Goal: Task Accomplishment & Management: Complete application form

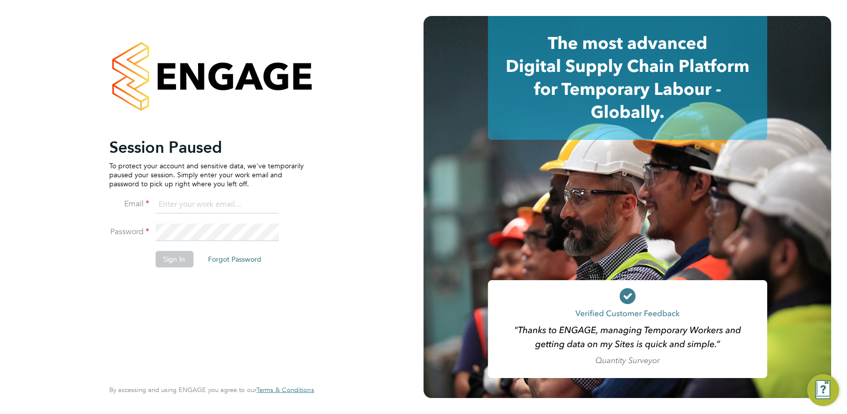
type input "rclarke@frlondon.co.uk"
click at [182, 272] on li "Sign In Forgot Password" at bounding box center [206, 264] width 195 height 26
click at [185, 258] on button "Sign In" at bounding box center [174, 259] width 38 height 16
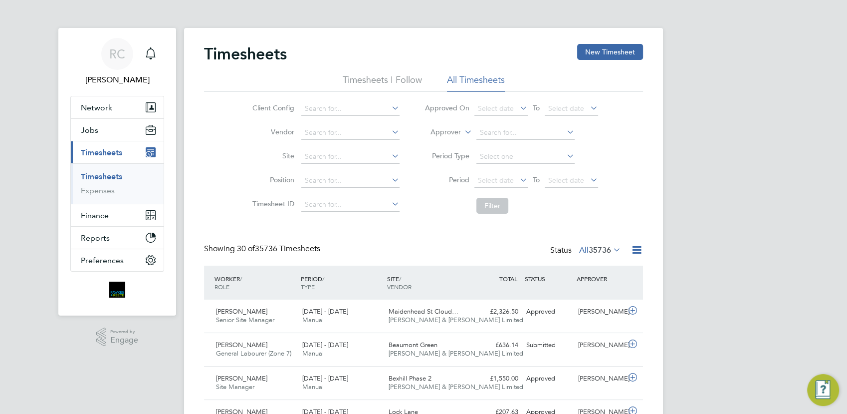
click at [101, 150] on span "Timesheets" at bounding box center [101, 152] width 41 height 9
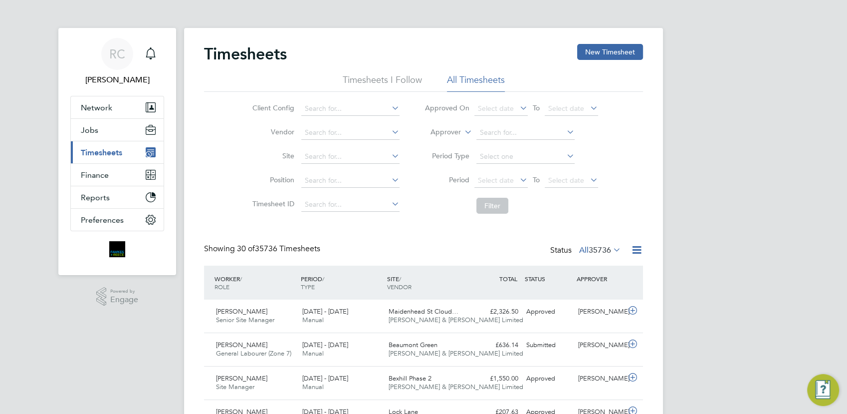
click at [101, 153] on span "Timesheets" at bounding box center [101, 152] width 41 height 9
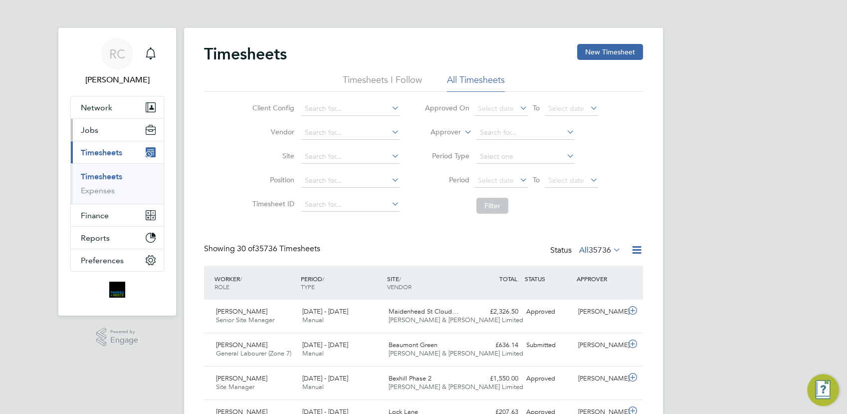
click at [92, 131] on span "Jobs" at bounding box center [89, 129] width 17 height 9
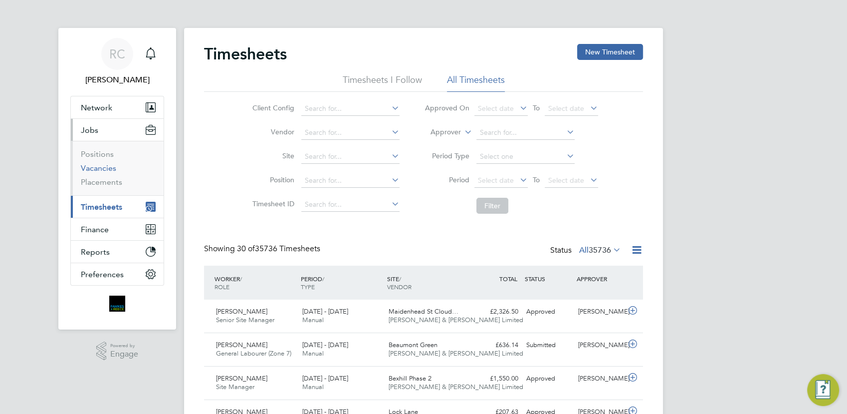
click at [99, 170] on link "Vacancies" at bounding box center [98, 167] width 35 height 9
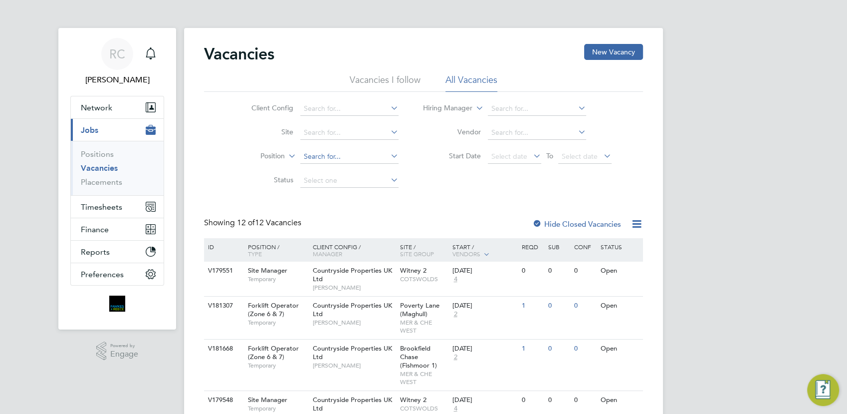
click at [322, 153] on input at bounding box center [349, 157] width 98 height 14
type input "t"
click at [328, 122] on li "Site" at bounding box center [317, 133] width 188 height 24
click at [331, 132] on input at bounding box center [349, 133] width 98 height 14
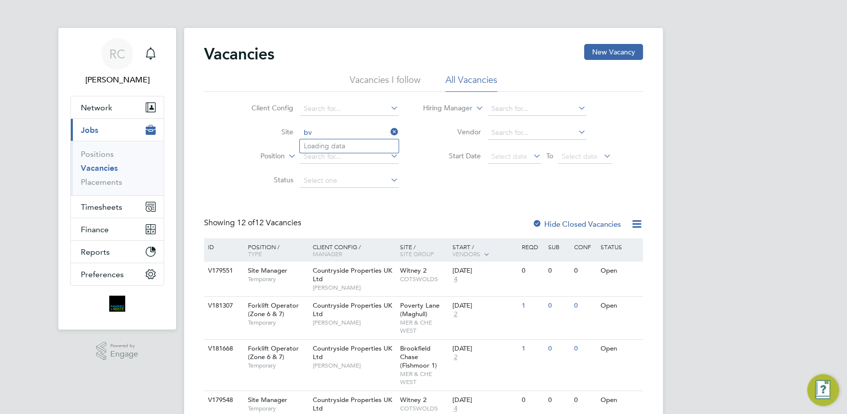
type input "b"
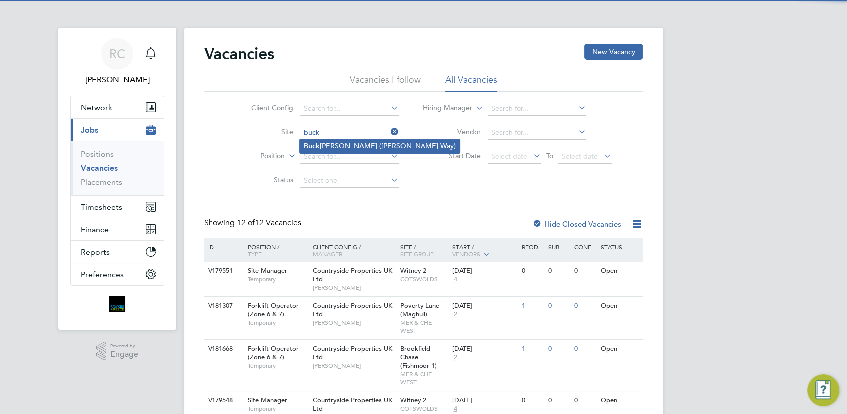
click at [330, 142] on li "Buck ingham (Osier Way)" at bounding box center [380, 145] width 160 height 13
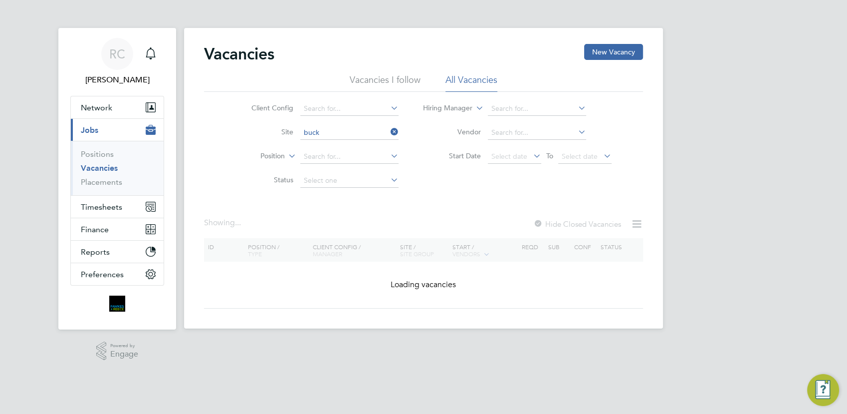
type input "Buckingham ([PERSON_NAME] Way)"
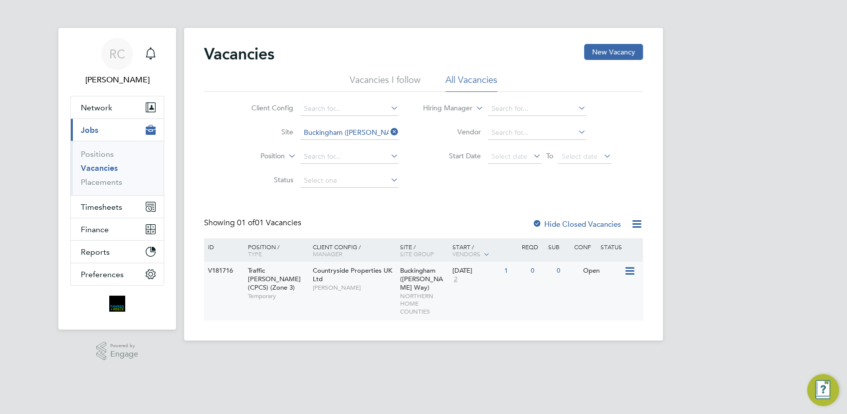
click at [383, 279] on div "Countryside Properties UK Ltd Craig Johnson" at bounding box center [353, 278] width 87 height 34
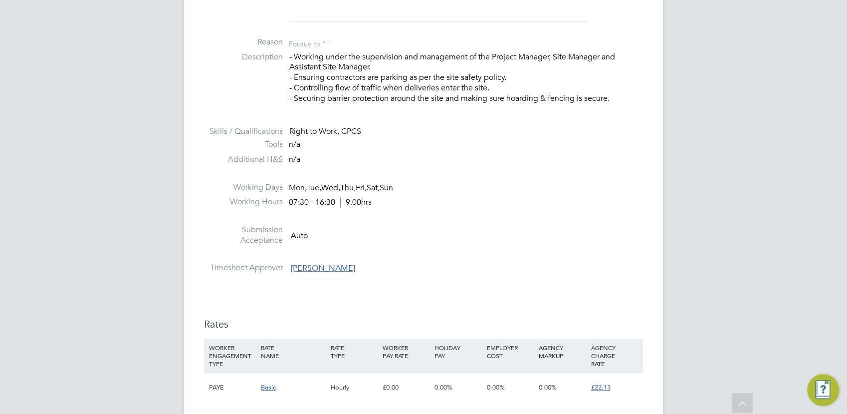
scroll to position [610, 0]
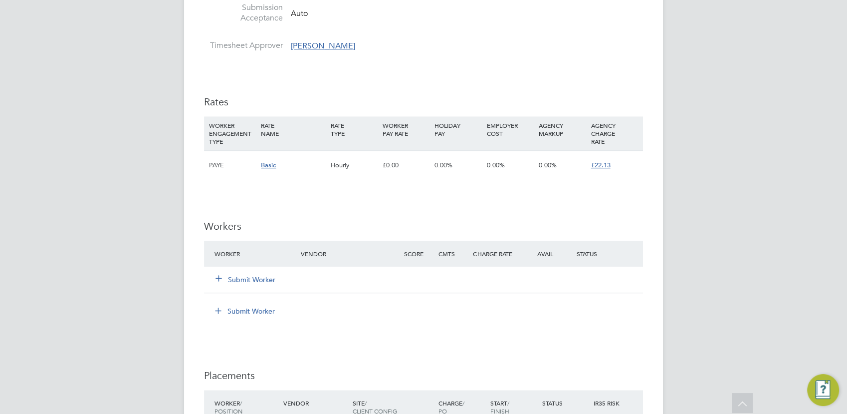
click at [247, 281] on button "Submit Worker" at bounding box center [246, 279] width 60 height 10
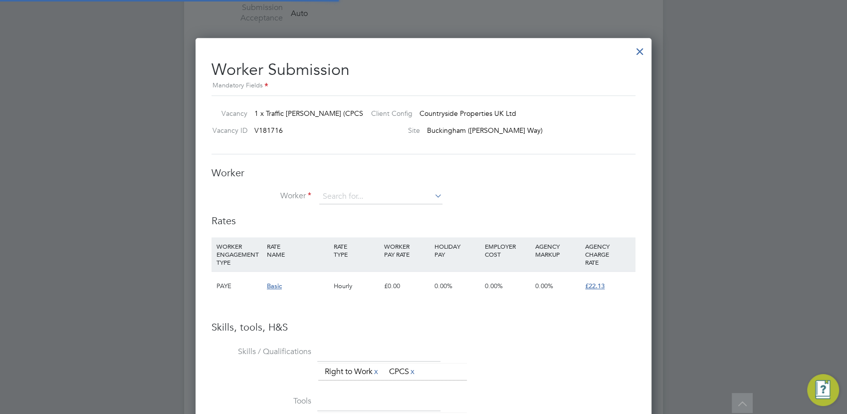
scroll to position [0, 0]
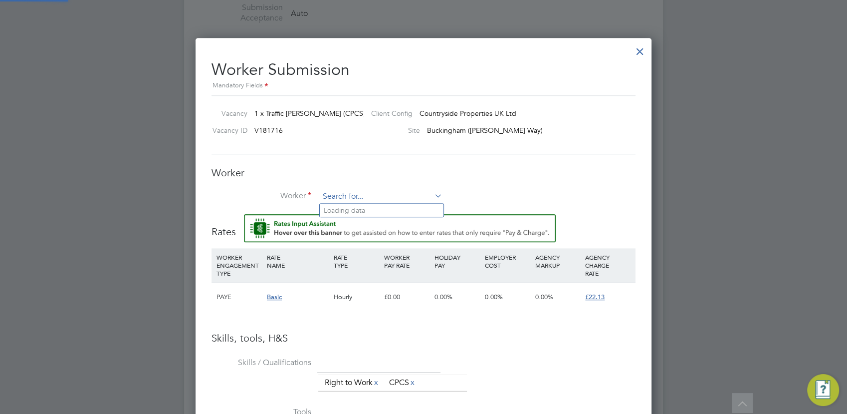
click at [360, 191] on input at bounding box center [380, 196] width 123 height 15
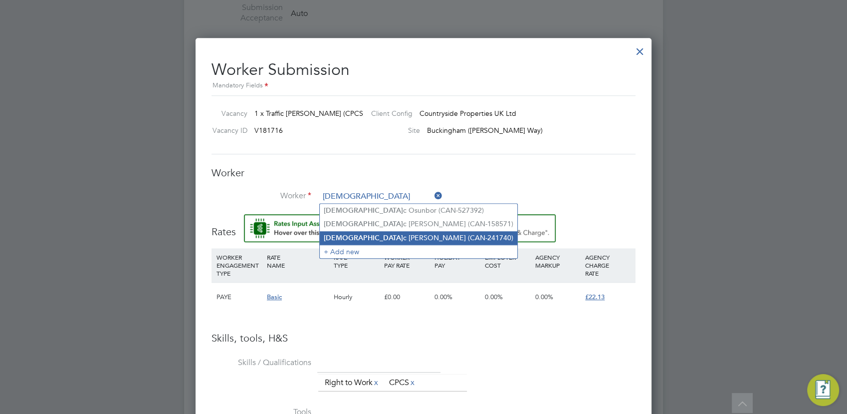
click at [355, 235] on li "Isaa c Annan (CAN-241740)" at bounding box center [419, 237] width 198 height 13
type input "Isaac Annan (CAN-241740)"
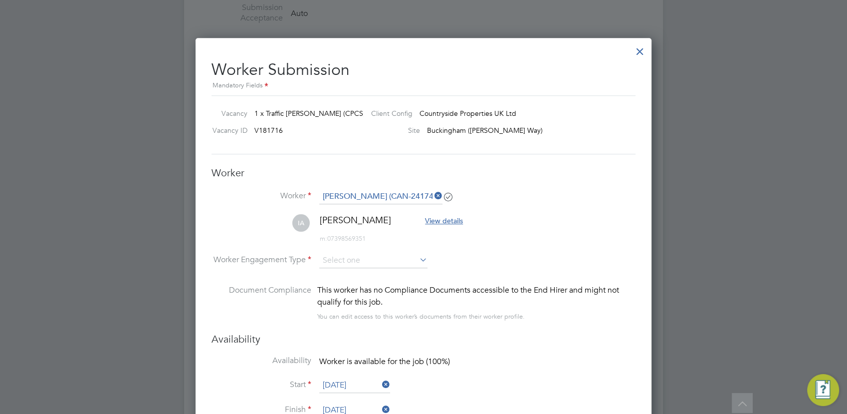
scroll to position [720, 0]
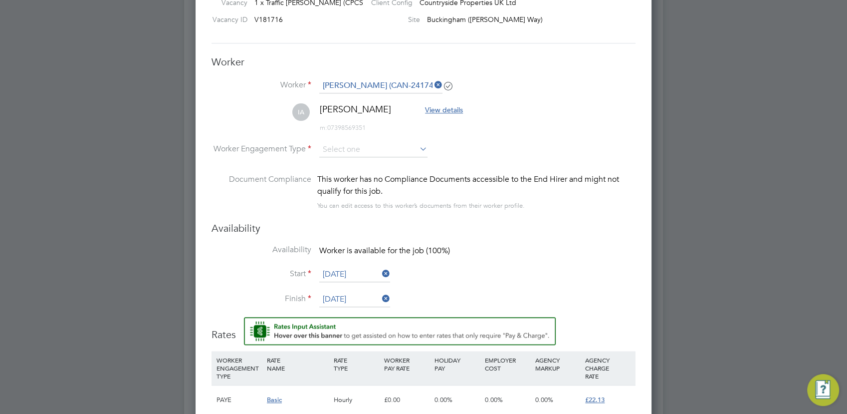
drag, startPoint x: 489, startPoint y: 269, endPoint x: 490, endPoint y: 285, distance: 16.5
click at [489, 269] on li "Start 24 Sep 2025" at bounding box center [423, 279] width 424 height 25
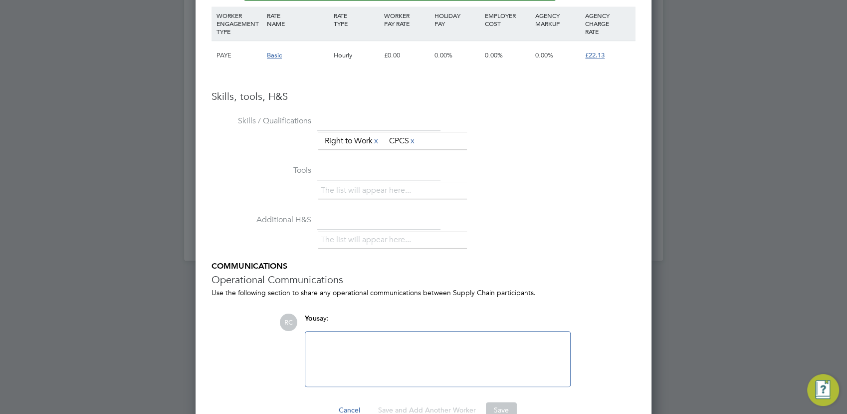
scroll to position [898, 0]
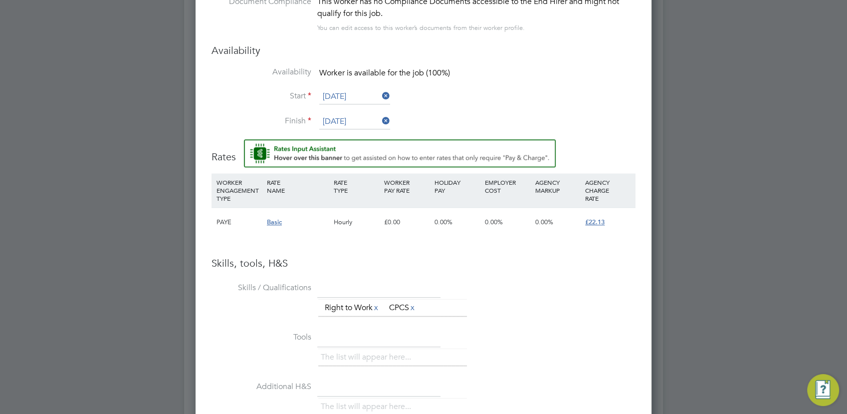
click at [384, 221] on div "£0.00" at bounding box center [407, 222] width 50 height 29
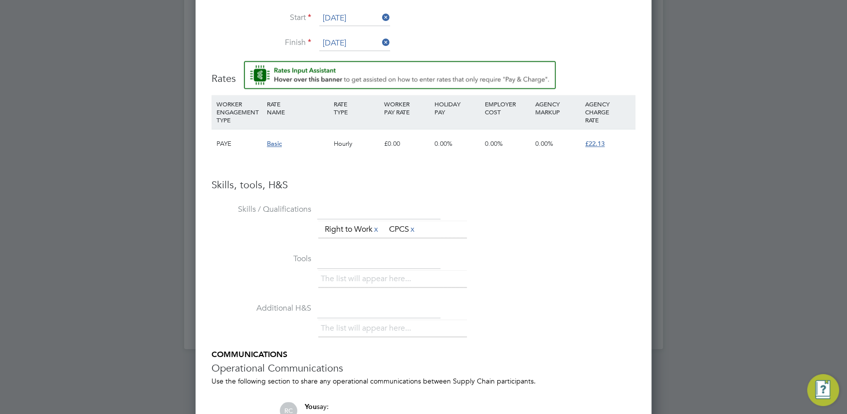
scroll to position [865, 0]
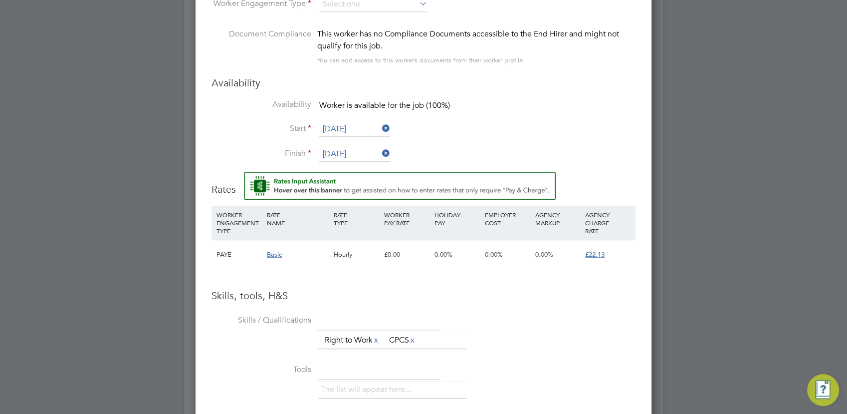
click at [279, 256] on span "Basic" at bounding box center [274, 254] width 15 height 8
click at [323, 250] on div "Basic" at bounding box center [297, 254] width 67 height 29
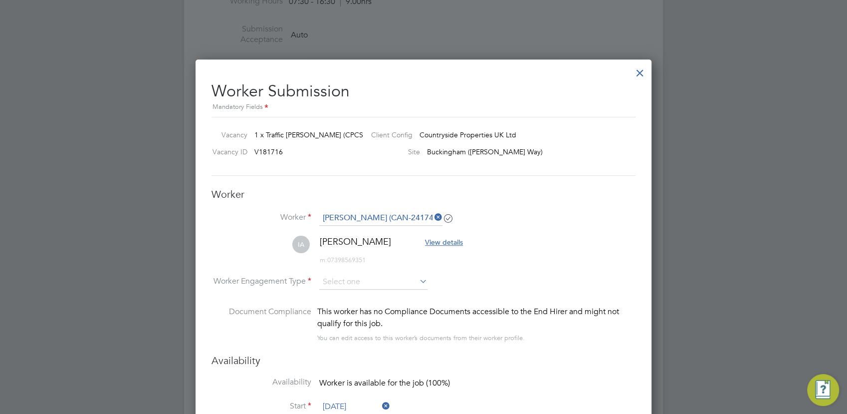
click at [395, 269] on li "IA Isaac Annan View details m: 07398569351" at bounding box center [423, 254] width 424 height 39
click at [393, 278] on input at bounding box center [373, 281] width 108 height 15
drag, startPoint x: 347, startPoint y: 309, endPoint x: 369, endPoint y: 303, distance: 22.3
click at [353, 307] on li "PAYE" at bounding box center [374, 308] width 109 height 13
type input "PAYE"
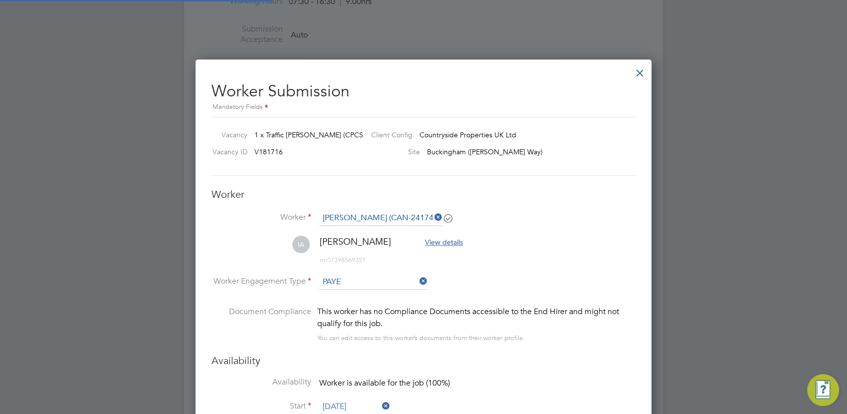
scroll to position [30, 50]
click at [495, 274] on li "Worker Engagement Type PAYE" at bounding box center [423, 289] width 424 height 31
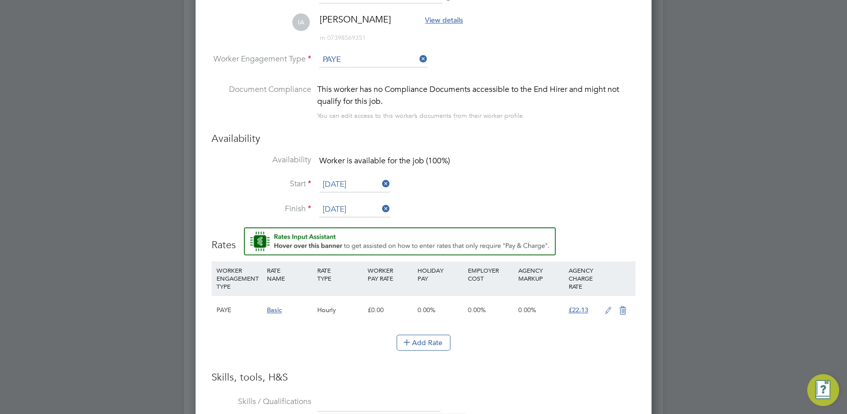
click at [609, 309] on icon at bounding box center [608, 310] width 12 height 8
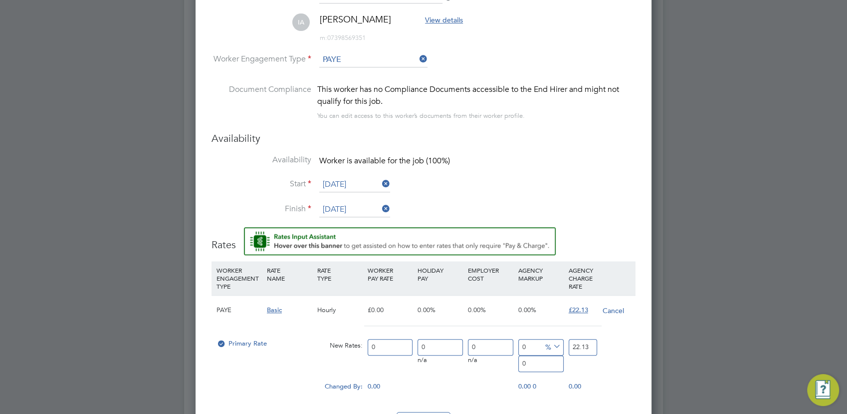
scroll to position [940, 456]
drag, startPoint x: 381, startPoint y: 342, endPoint x: 280, endPoint y: 323, distance: 103.0
click at [272, 321] on div "PAYE Basic Hourly £0.00 0.00% 0.00% 0.00% £22.13 Cancel Primary Rate New Rates:…" at bounding box center [423, 340] width 424 height 90
type input "1"
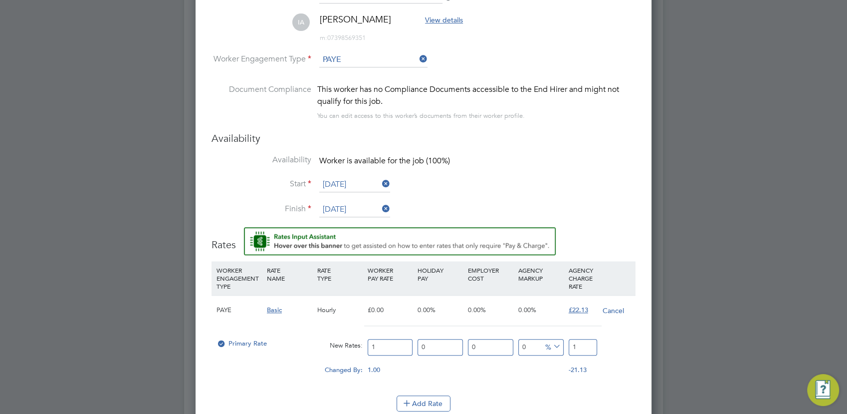
type input "17"
type input "17.4"
type input "17.45"
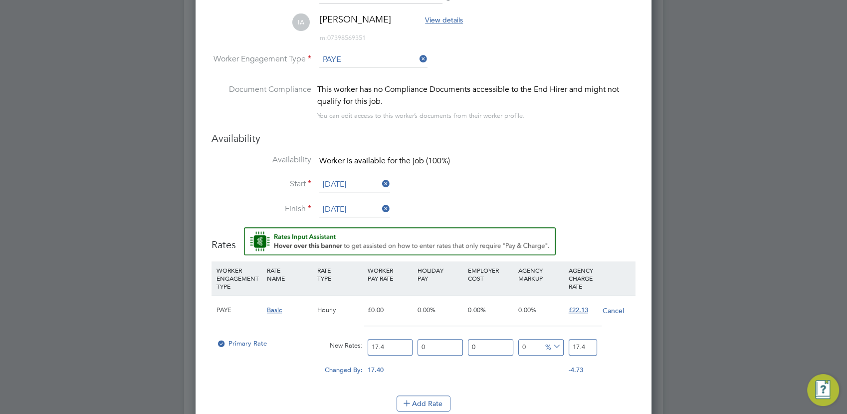
type input "17.45"
click at [503, 374] on div "Changed By: 17.45 0.00 0.00 0.00 -22.13 -4.68" at bounding box center [423, 372] width 424 height 25
drag, startPoint x: 590, startPoint y: 347, endPoint x: 534, endPoint y: 347, distance: 55.9
click at [534, 347] on div "Primary Rate New Rates: 17.45 0 n/a 0 n/a 0 0 % 17.45" at bounding box center [423, 347] width 424 height 26
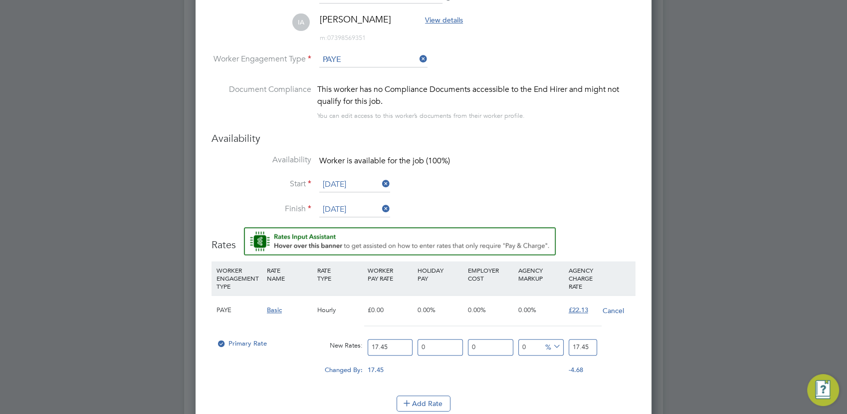
type input "-88.53868194842407"
type input "2"
type input "26.074498567335244"
type input "22"
type input "26.64756446991404"
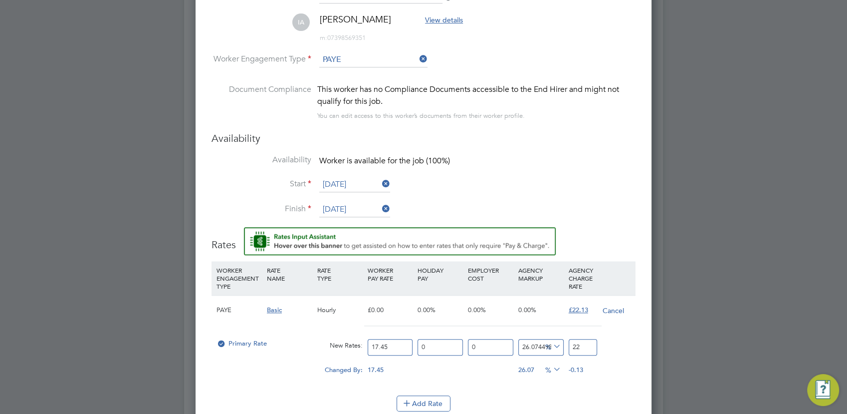
type input "22.1"
type input "26.81948424068768"
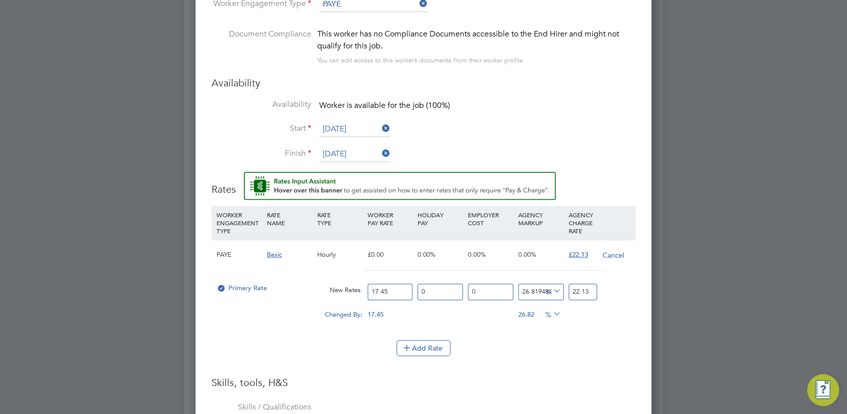
type input "22.13"
click at [533, 362] on li "Add Rate" at bounding box center [423, 353] width 424 height 26
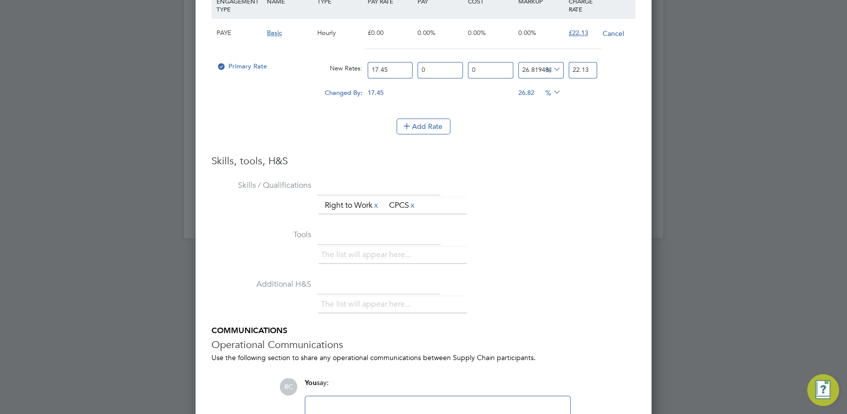
scroll to position [1173, 0]
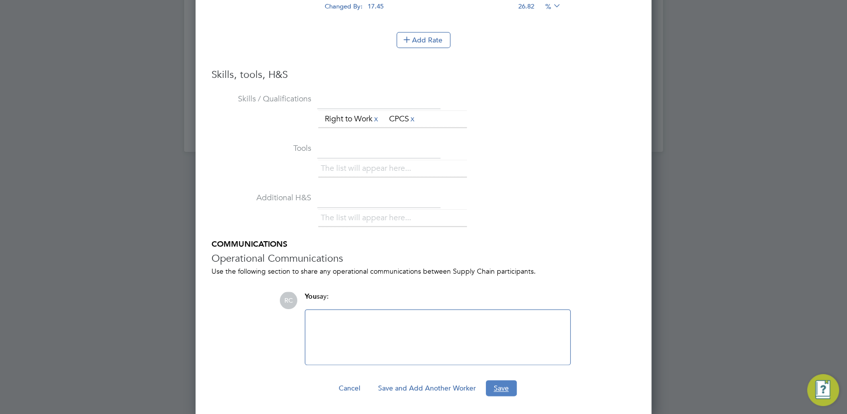
click at [515, 380] on button "Save" at bounding box center [501, 388] width 31 height 16
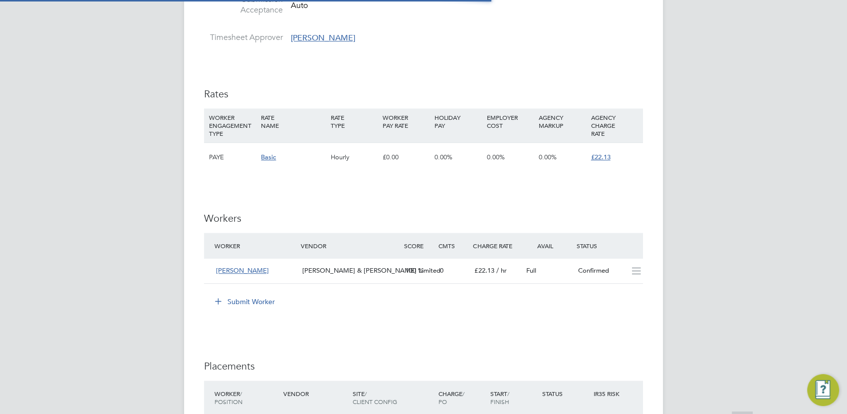
scroll to position [5, 4]
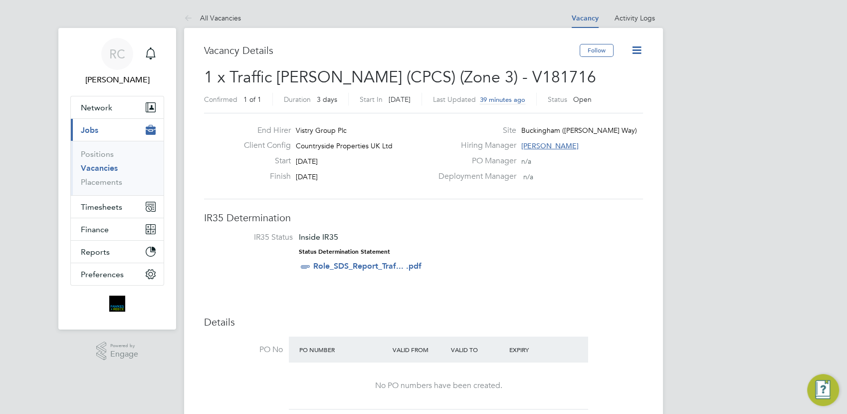
click at [634, 50] on icon at bounding box center [636, 50] width 12 height 12
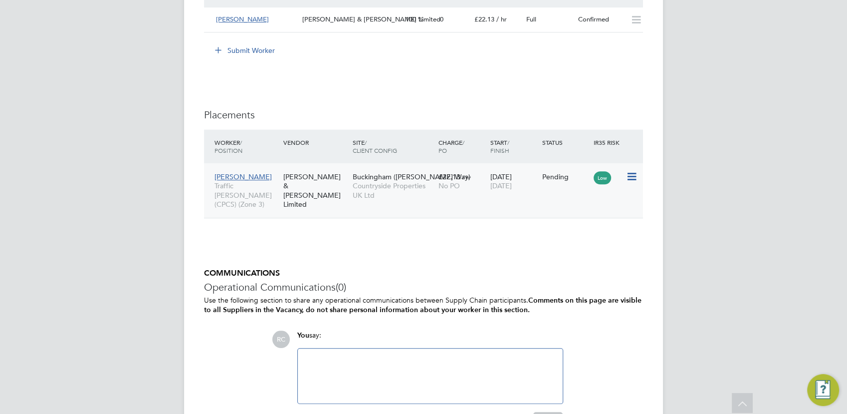
click at [426, 181] on div "Buckingham (Osier Way) Countryside Properties UK Ltd" at bounding box center [393, 185] width 86 height 37
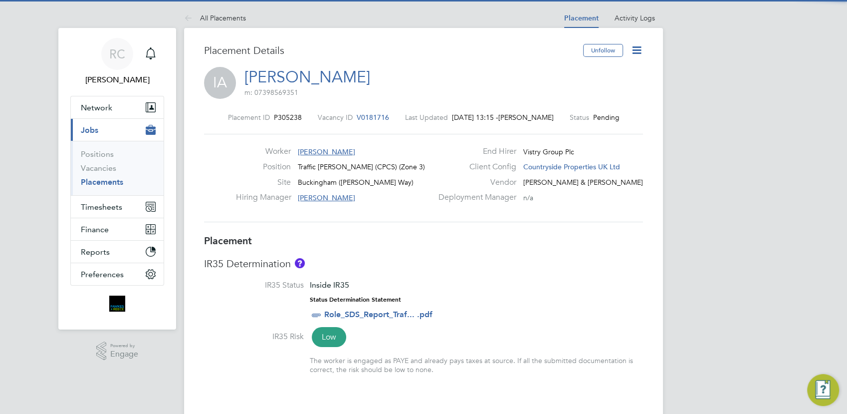
click at [632, 50] on icon at bounding box center [636, 50] width 12 height 12
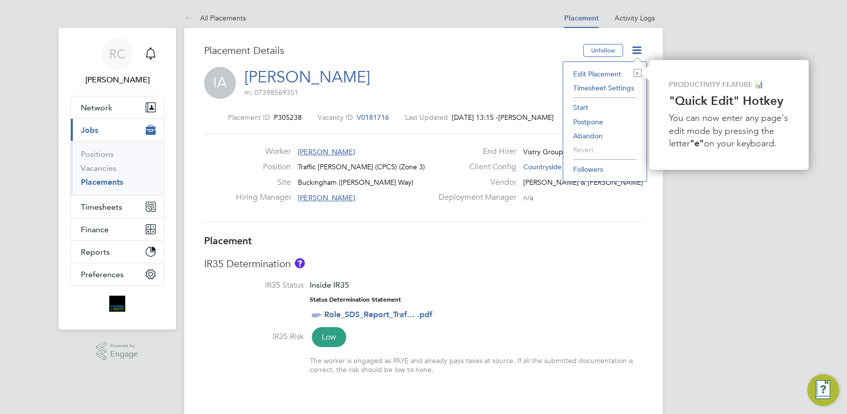
click at [593, 110] on li "Start" at bounding box center [604, 107] width 73 height 14
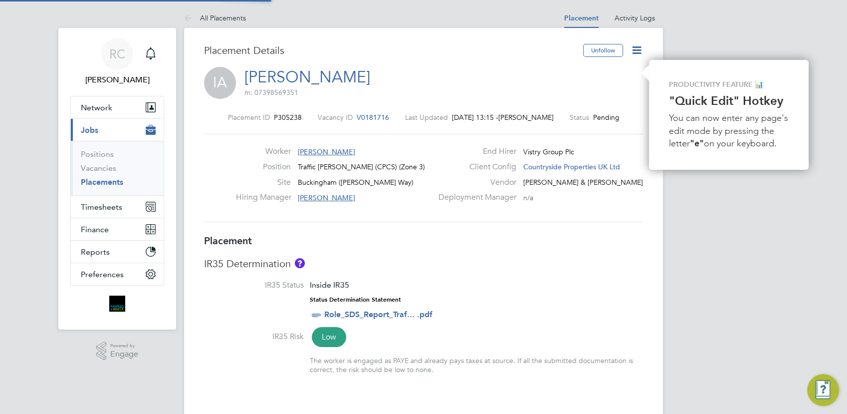
scroll to position [4, 4]
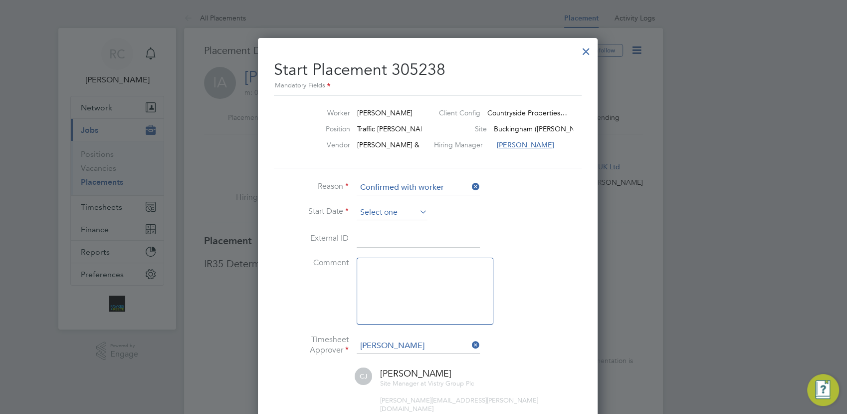
click at [398, 209] on input at bounding box center [392, 212] width 71 height 15
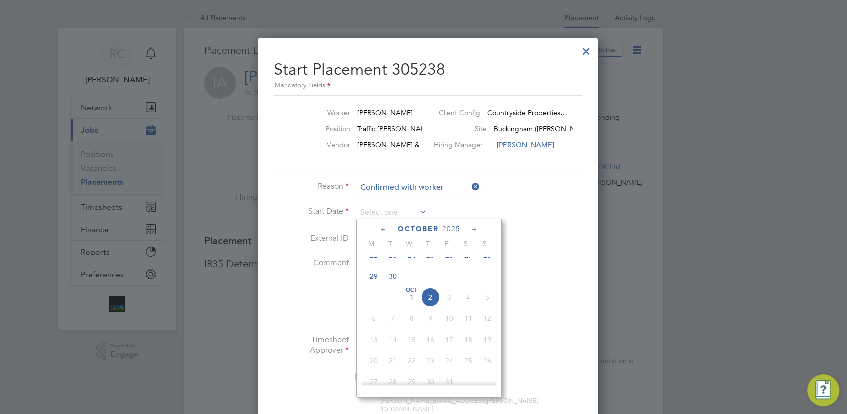
drag, startPoint x: 412, startPoint y: 265, endPoint x: 412, endPoint y: 254, distance: 11.0
click at [413, 264] on span "24" at bounding box center [411, 254] width 19 height 19
type input "24 Sep 2025"
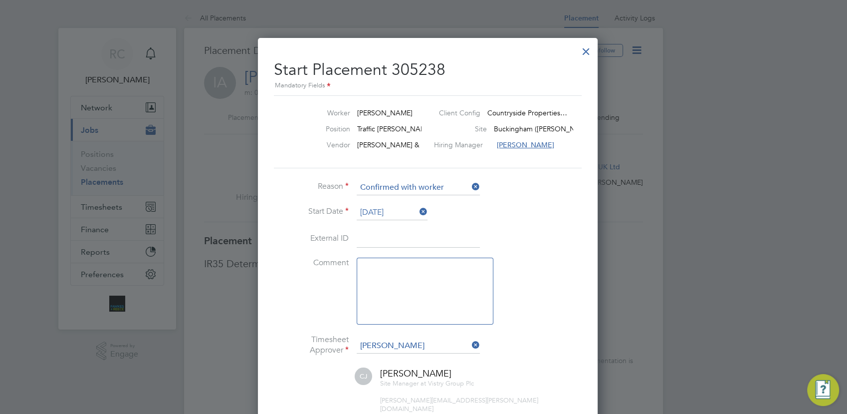
click at [512, 225] on li "Start Date 24 Sep 2025" at bounding box center [423, 217] width 299 height 25
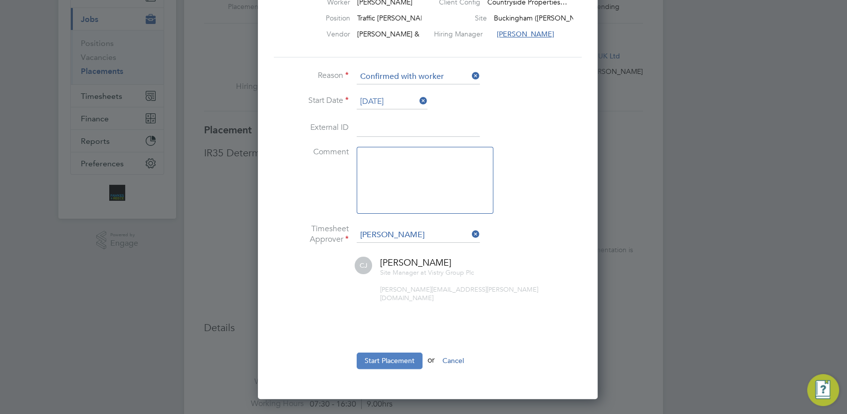
click at [409, 353] on button "Start Placement" at bounding box center [390, 360] width 66 height 16
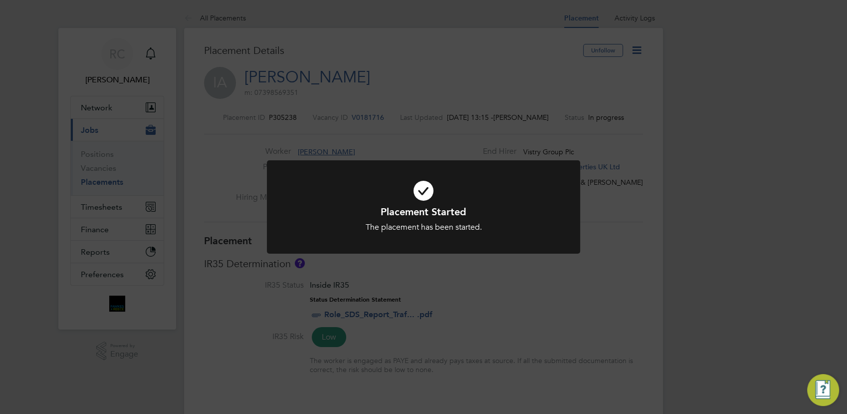
click at [580, 297] on div "Placement Started The placement has been started. Cancel Okay" at bounding box center [423, 207] width 847 height 414
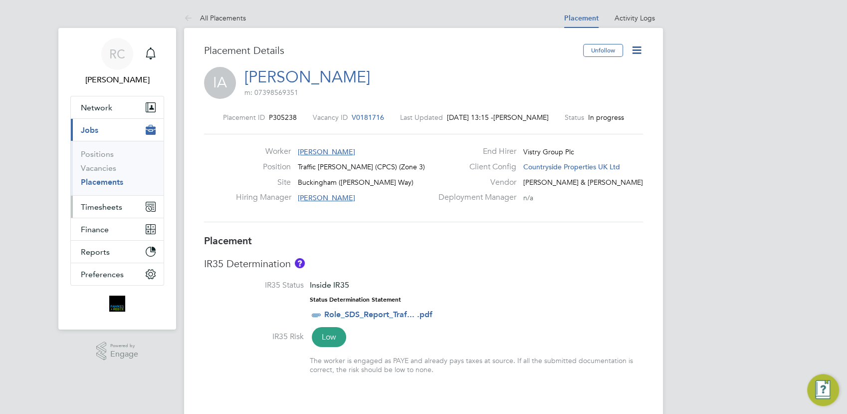
click at [107, 209] on span "Timesheets" at bounding box center [101, 206] width 41 height 9
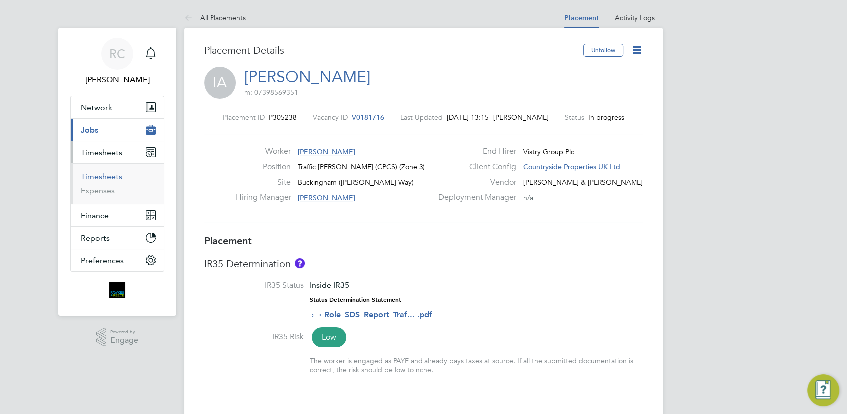
click at [96, 180] on link "Timesheets" at bounding box center [101, 176] width 41 height 9
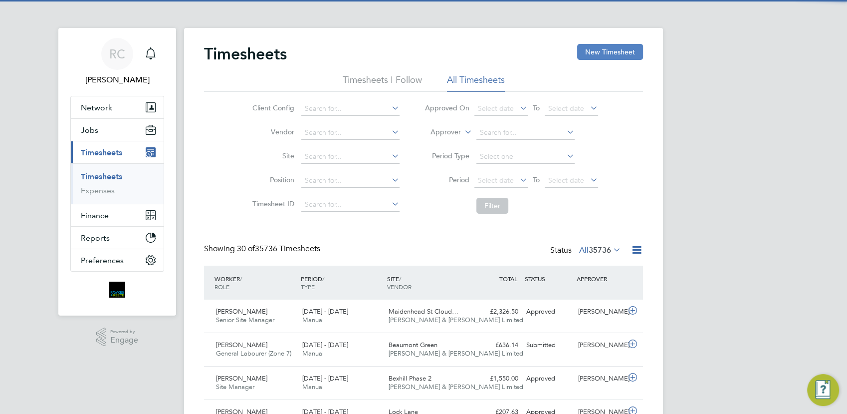
click at [613, 53] on button "New Timesheet" at bounding box center [610, 52] width 66 height 16
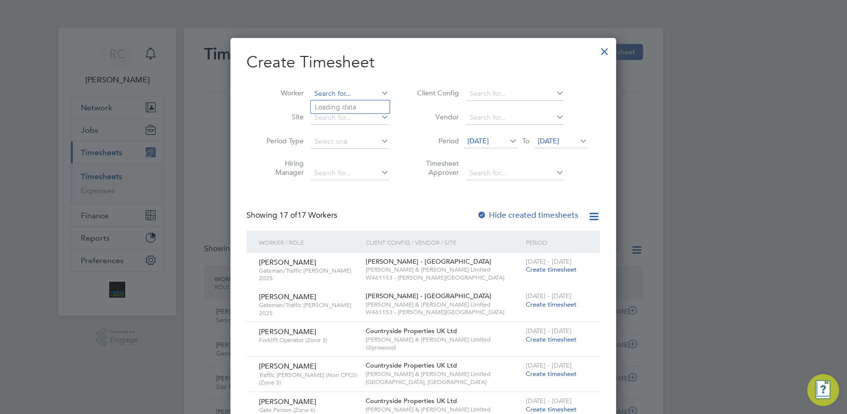
click at [332, 93] on input at bounding box center [350, 94] width 78 height 14
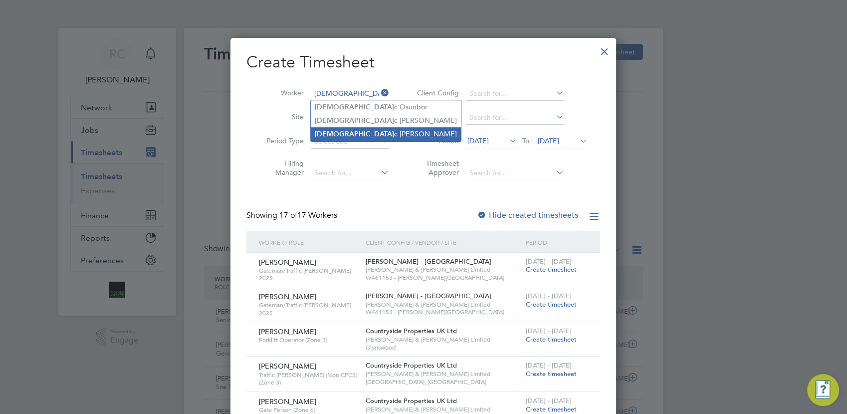
click at [336, 133] on li "Isaa c Annan" at bounding box center [386, 133] width 150 height 13
type input "[PERSON_NAME]"
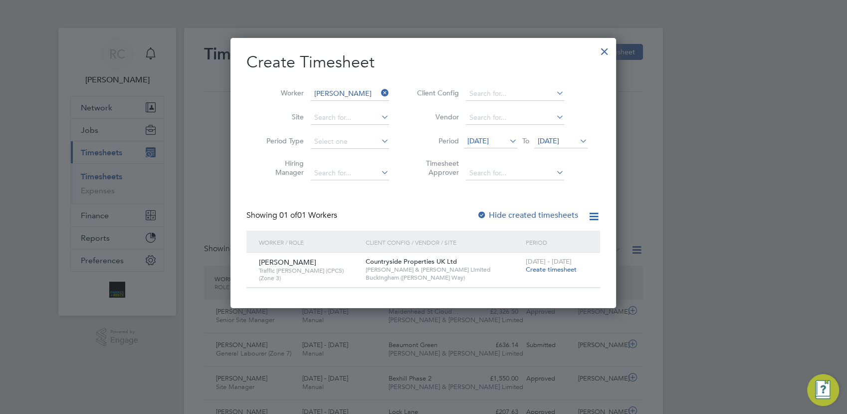
click at [544, 271] on span "Create timesheet" at bounding box center [551, 269] width 51 height 8
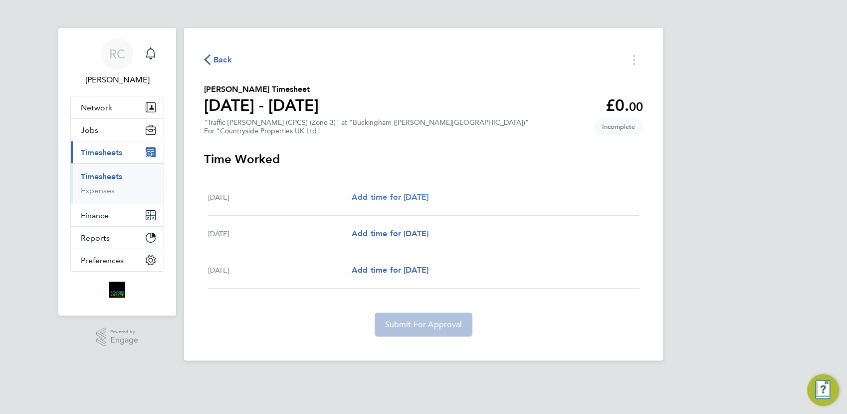
click at [426, 199] on span "Add time for Wed 24 Sep" at bounding box center [390, 196] width 77 height 9
select select "30"
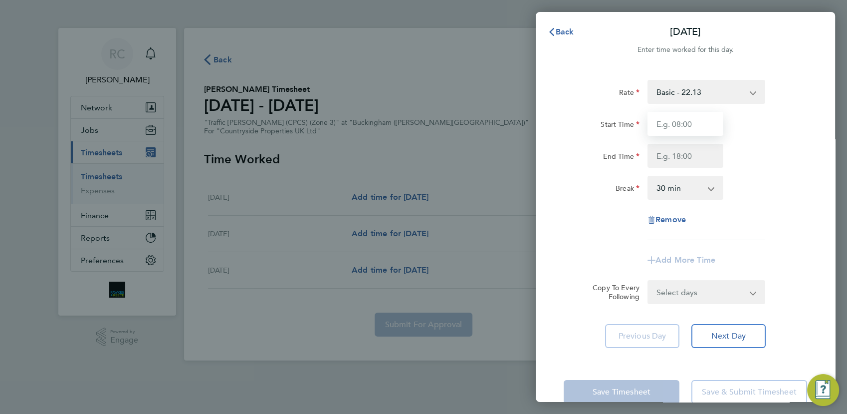
click at [679, 122] on input "Start Time" at bounding box center [685, 124] width 76 height 24
type input "07:30"
type input "17:00"
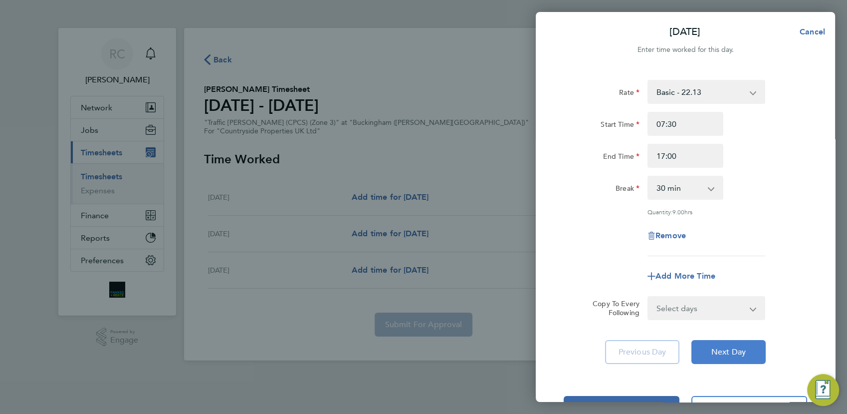
drag, startPoint x: 732, startPoint y: 355, endPoint x: 730, endPoint y: 241, distance: 113.2
click at [735, 348] on span "Next Day" at bounding box center [728, 352] width 34 height 10
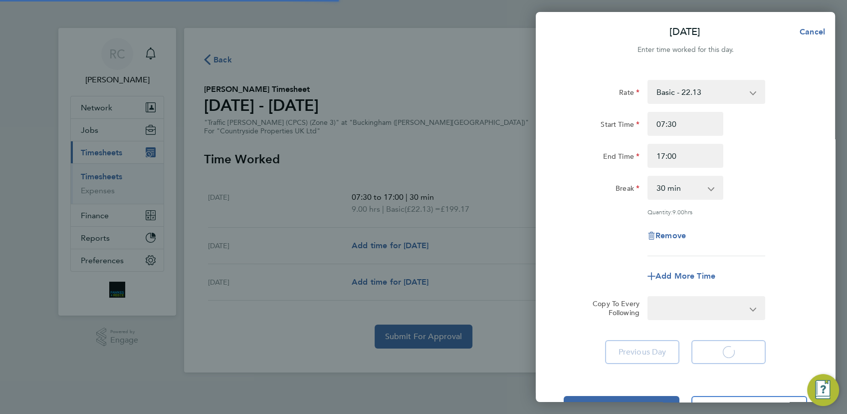
select select "30"
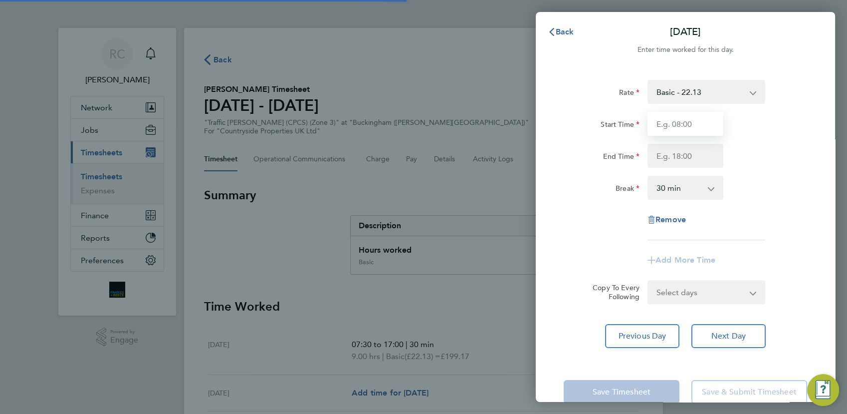
click at [671, 125] on input "Start Time" at bounding box center [685, 124] width 76 height 24
type input "07:30"
type input "17:00"
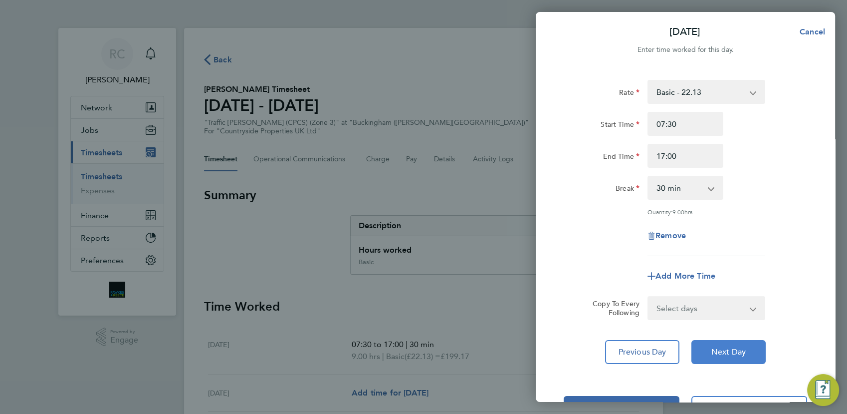
click at [718, 347] on span "Next Day" at bounding box center [728, 352] width 34 height 10
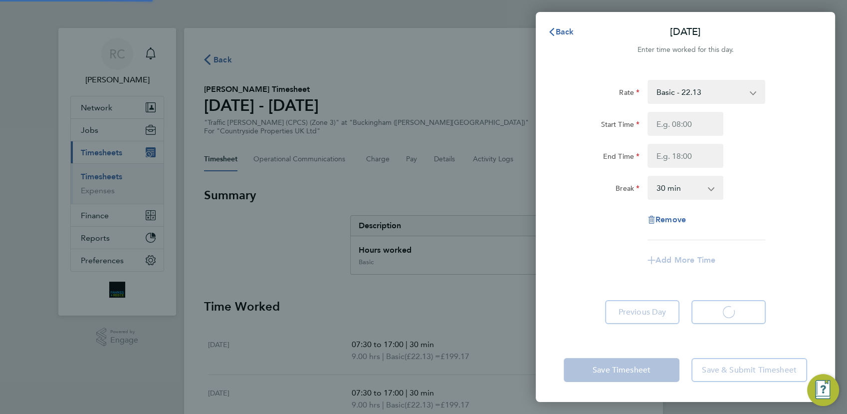
select select "30"
click at [675, 122] on input "Start Time" at bounding box center [685, 124] width 76 height 24
type input "07:30"
type input "17:00"
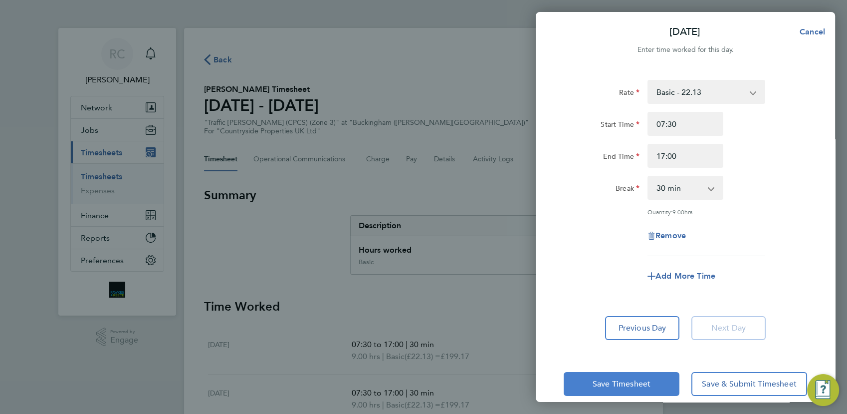
click at [615, 381] on span "Save Timesheet" at bounding box center [622, 384] width 58 height 10
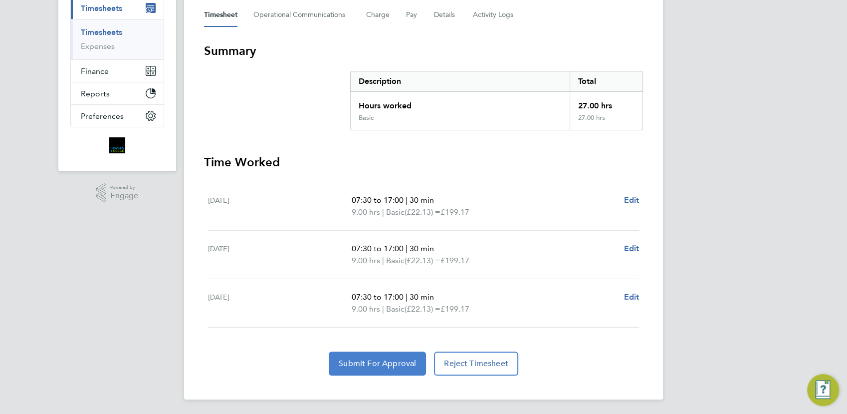
click at [387, 364] on span "Submit For Approval" at bounding box center [377, 363] width 77 height 10
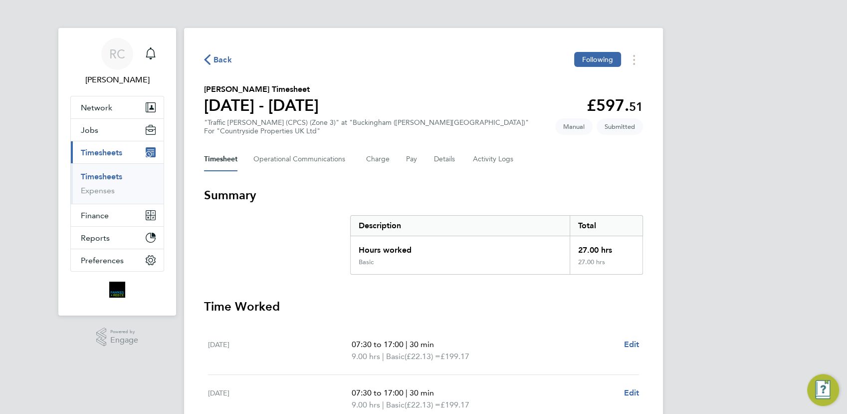
click at [209, 59] on icon "button" at bounding box center [207, 59] width 6 height 10
